Goal: Task Accomplishment & Management: Manage account settings

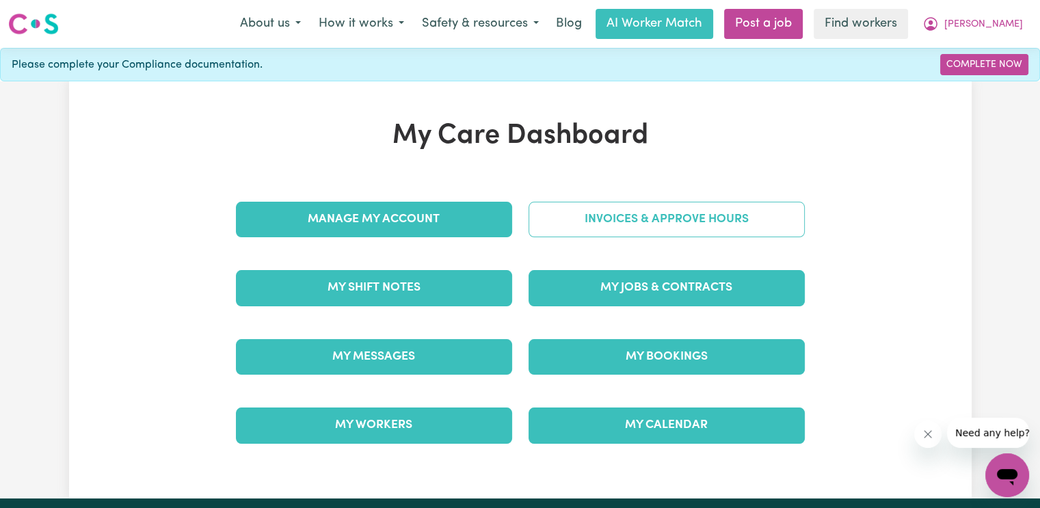
click at [583, 219] on link "Invoices & Approve Hours" at bounding box center [667, 220] width 276 height 36
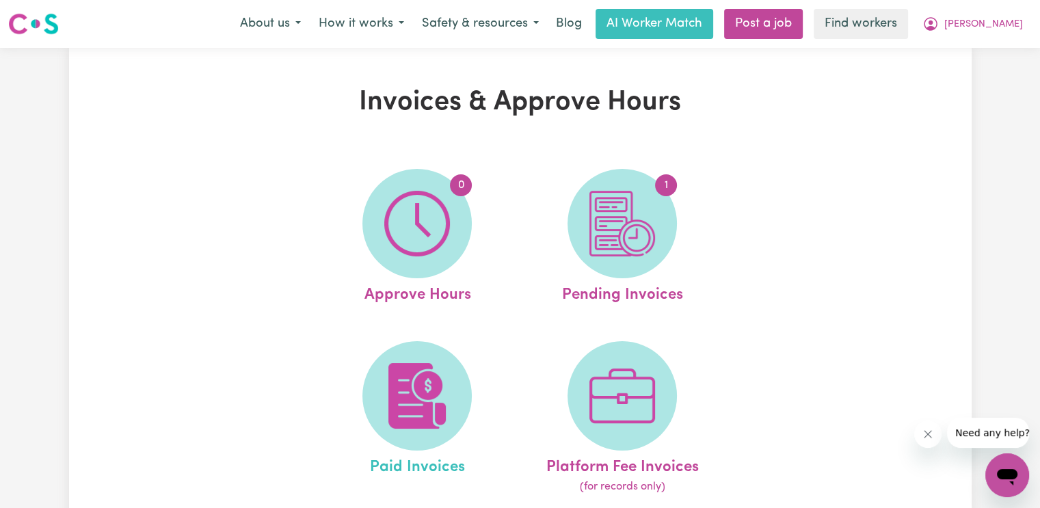
click at [460, 349] on link "Paid Invoices" at bounding box center [417, 418] width 197 height 155
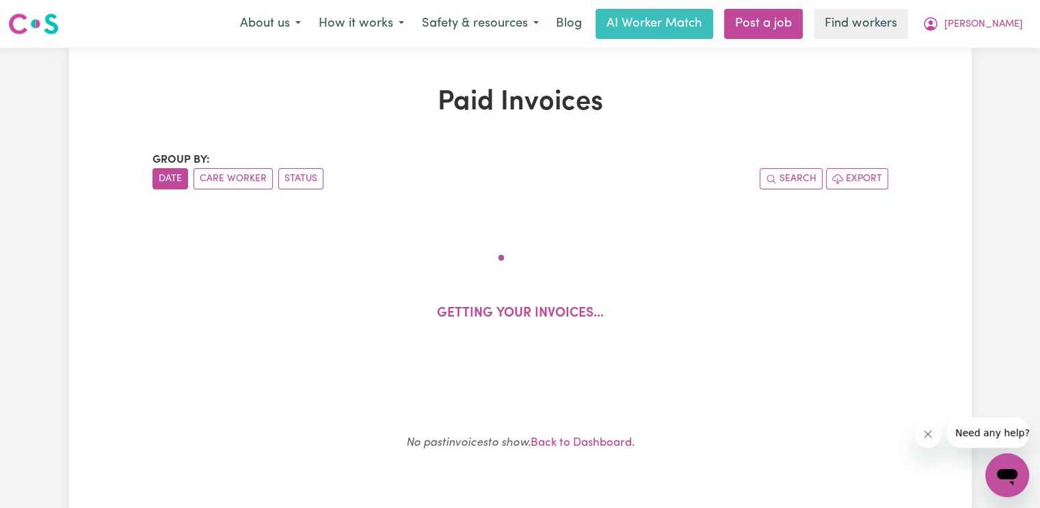
click at [445, 369] on div "Group by: Date Care Worker Status Search Export Getting your invoices... No pas…" at bounding box center [520, 324] width 736 height 345
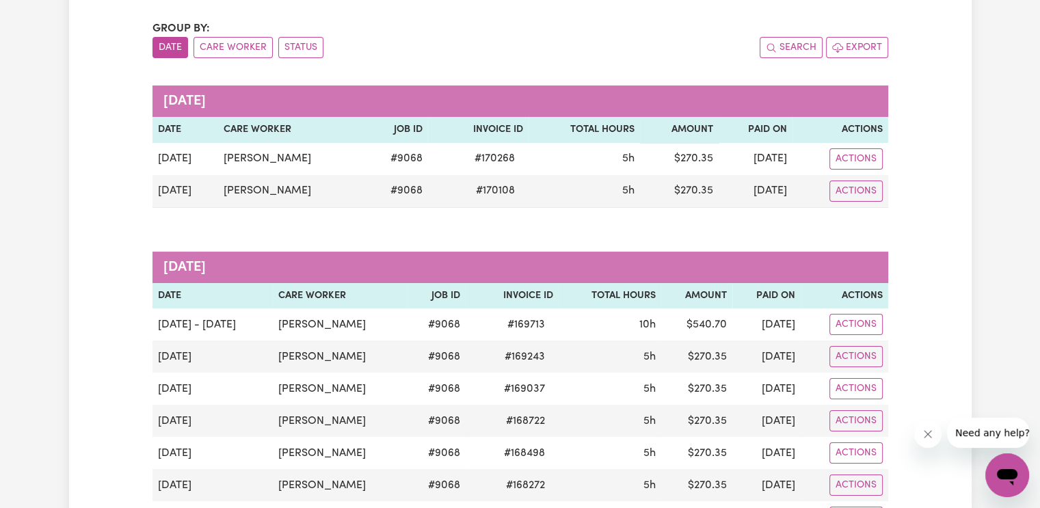
scroll to position [137, 0]
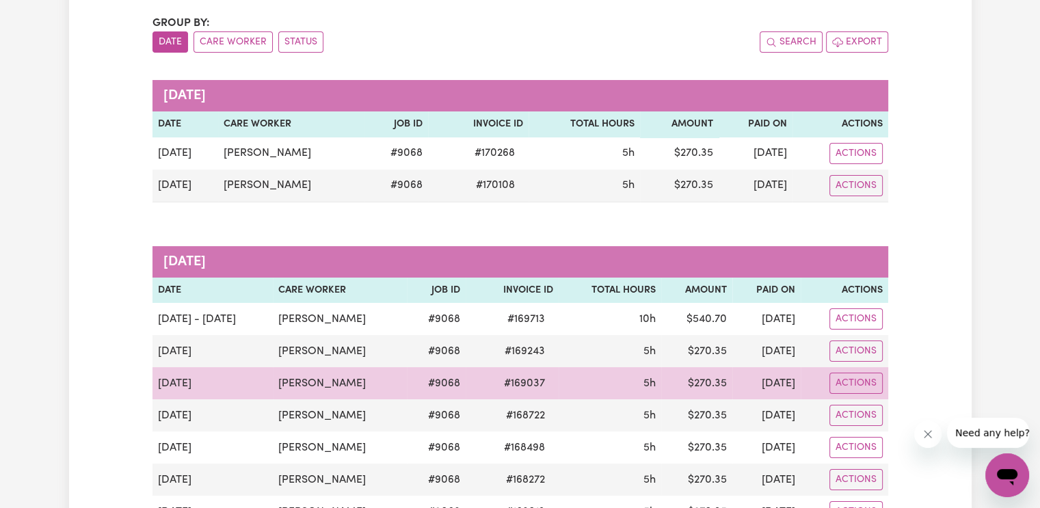
click at [501, 375] on span "# 169037" at bounding box center [524, 383] width 57 height 16
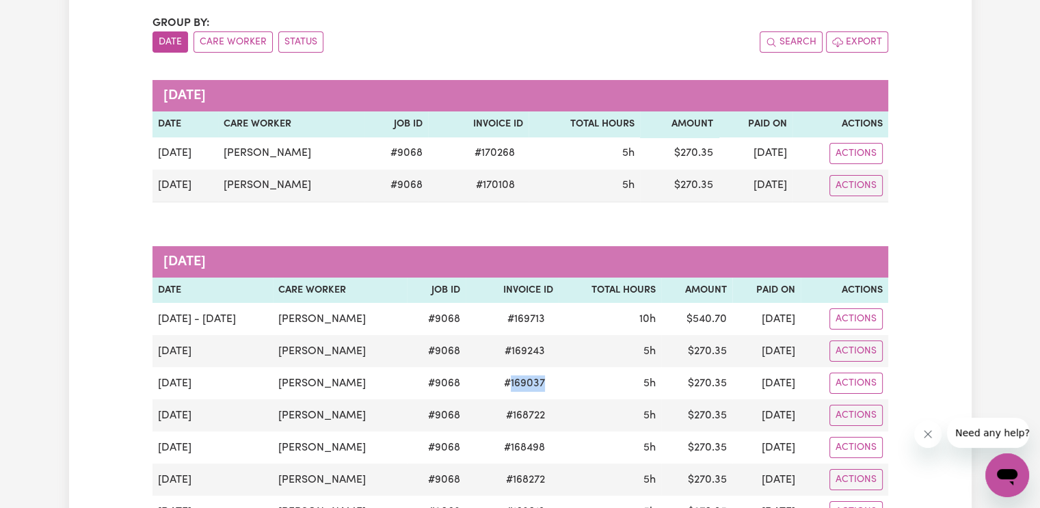
copy span "169037"
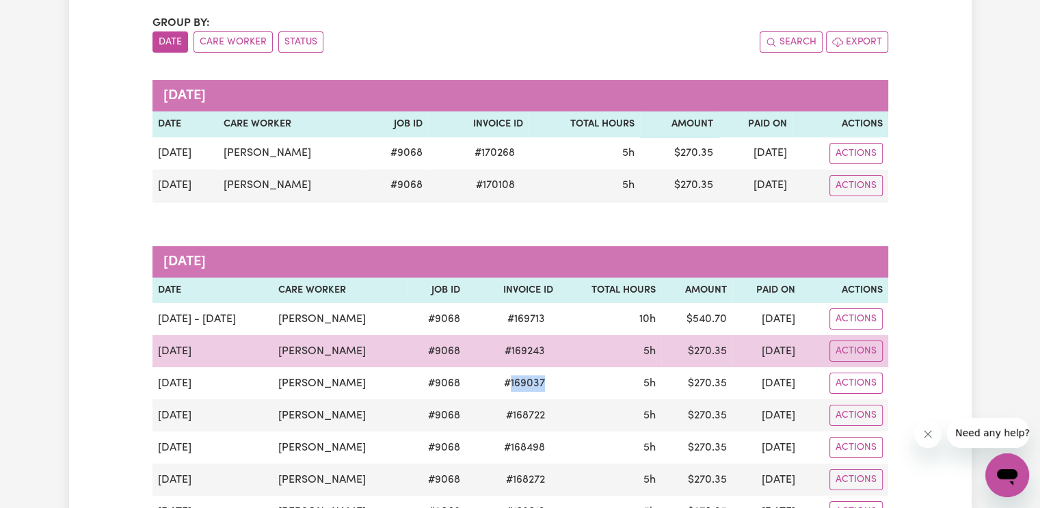
click at [509, 352] on span "# 169243" at bounding box center [524, 351] width 57 height 16
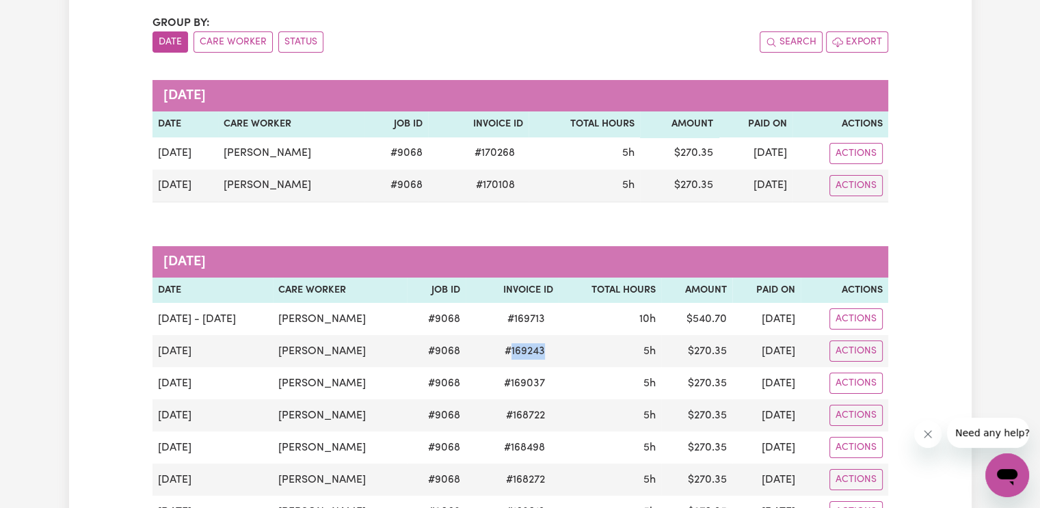
copy span "169243"
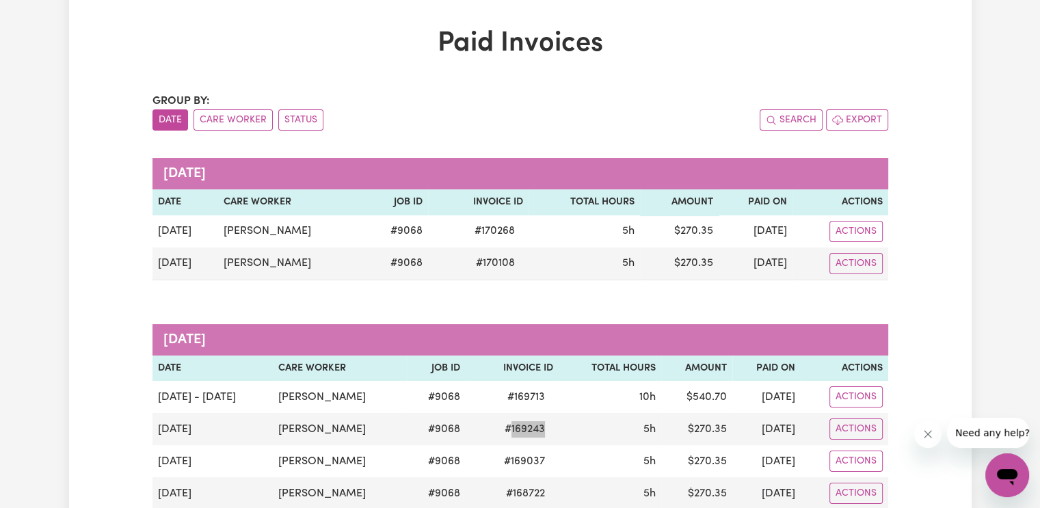
scroll to position [0, 0]
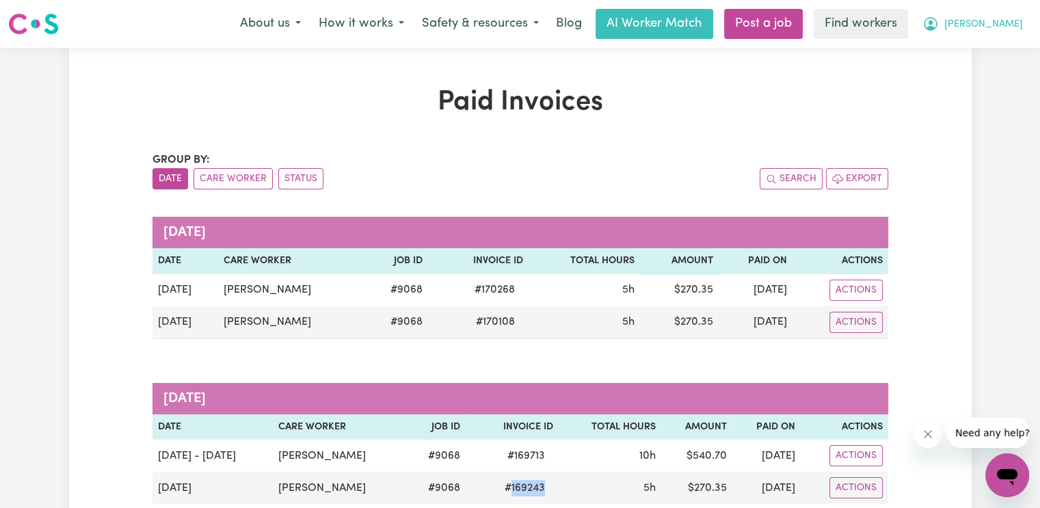
click at [999, 36] on button "[PERSON_NAME]" at bounding box center [973, 24] width 118 height 29
click at [975, 77] on link "Logout" at bounding box center [977, 79] width 108 height 26
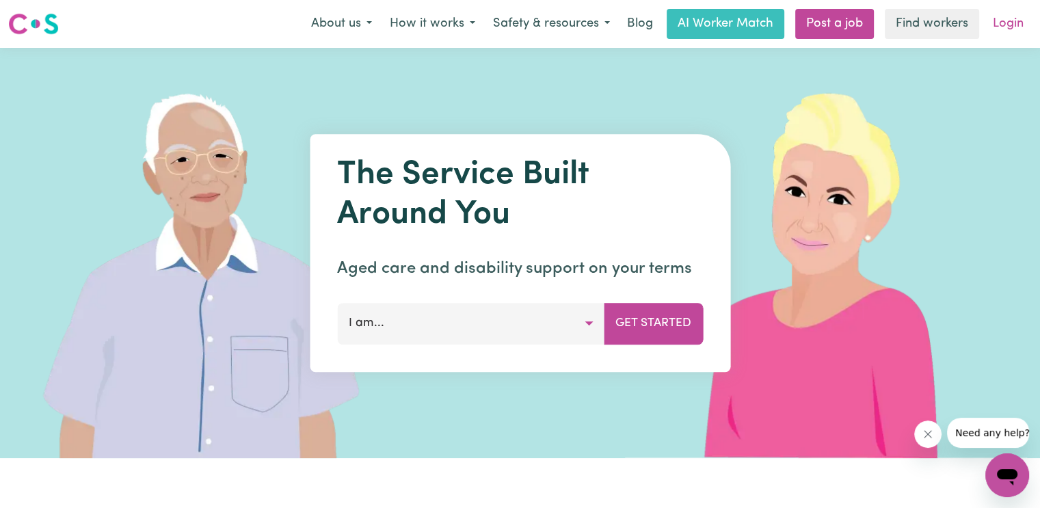
click at [1009, 23] on link "Login" at bounding box center [1008, 24] width 47 height 30
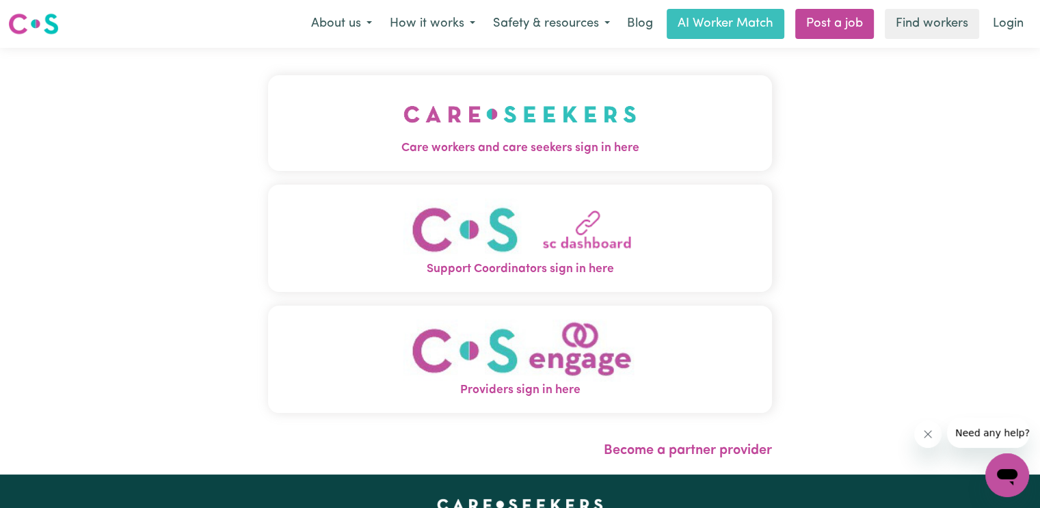
click at [338, 157] on span "Care workers and care seekers sign in here" at bounding box center [520, 149] width 504 height 18
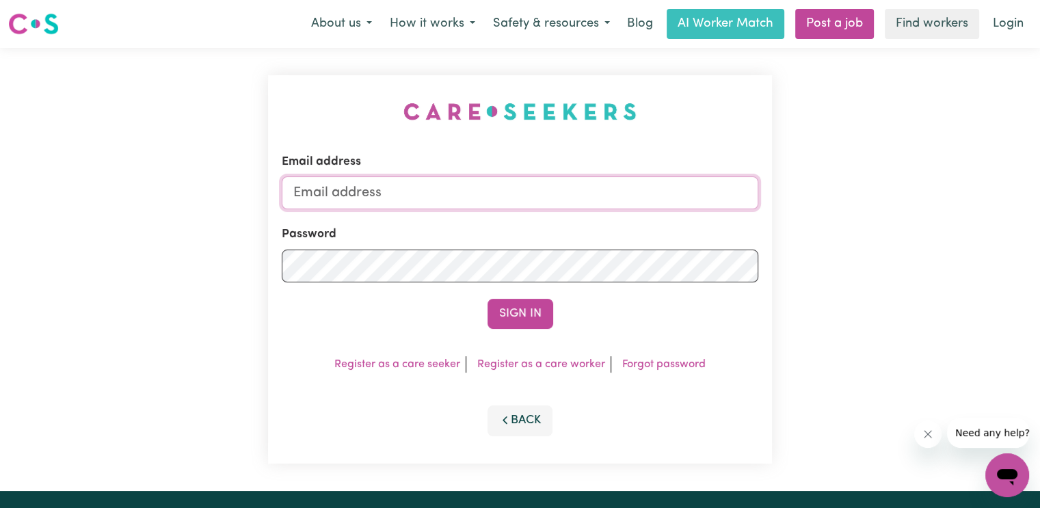
click at [347, 193] on input "Email address" at bounding box center [520, 192] width 477 height 33
paste input "[PERSON_NAME]"
click at [488, 299] on button "Sign In" at bounding box center [521, 314] width 66 height 30
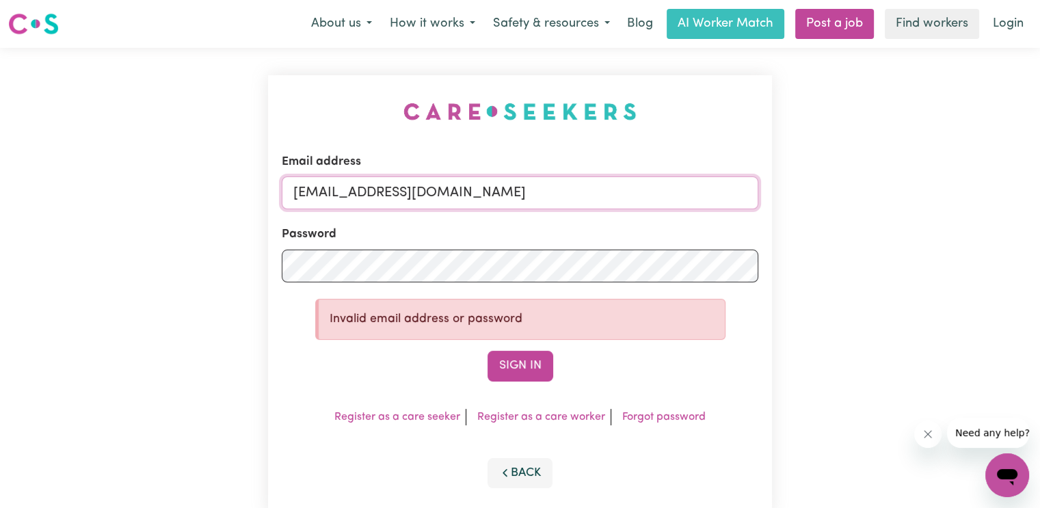
click at [486, 196] on input "[EMAIL_ADDRESS][DOMAIN_NAME]" at bounding box center [520, 192] width 477 height 33
type input "[EMAIL_ADDRESS][DOMAIN_NAME]"
click at [488, 351] on button "Sign In" at bounding box center [521, 366] width 66 height 30
